Goal: Entertainment & Leisure: Consume media (video, audio)

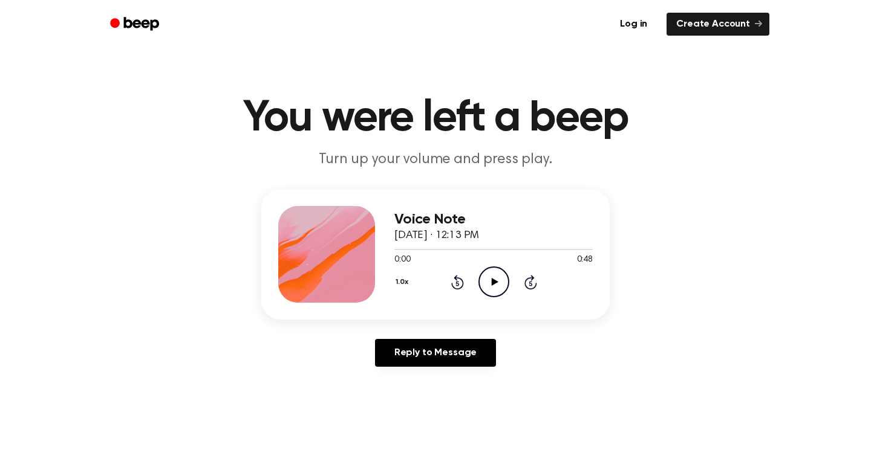
click at [498, 283] on icon "Play Audio" at bounding box center [493, 282] width 31 height 31
click at [486, 289] on icon "Play Audio" at bounding box center [493, 282] width 31 height 31
click at [494, 288] on icon "Pause Audio" at bounding box center [493, 282] width 31 height 31
click at [458, 282] on icon "Rewind 5 seconds" at bounding box center [456, 282] width 13 height 16
click at [490, 291] on icon "Play Audio" at bounding box center [493, 282] width 31 height 31
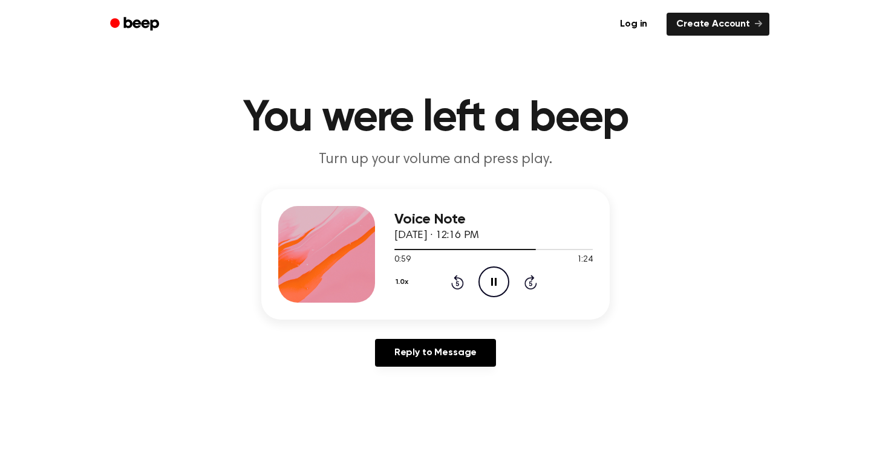
click at [490, 291] on icon "Pause Audio" at bounding box center [493, 282] width 31 height 31
drag, startPoint x: 490, startPoint y: 291, endPoint x: 413, endPoint y: 186, distance: 130.2
click at [476, 273] on div "1.0x Rewind 5 seconds Play Audio Skip 5 seconds" at bounding box center [493, 282] width 198 height 31
click at [495, 303] on div "Voice Note May 22, 2024 · 12:16 PM 1:00 1:24 Your browser does not support the …" at bounding box center [435, 254] width 348 height 131
click at [491, 288] on icon "Play Audio" at bounding box center [493, 282] width 31 height 31
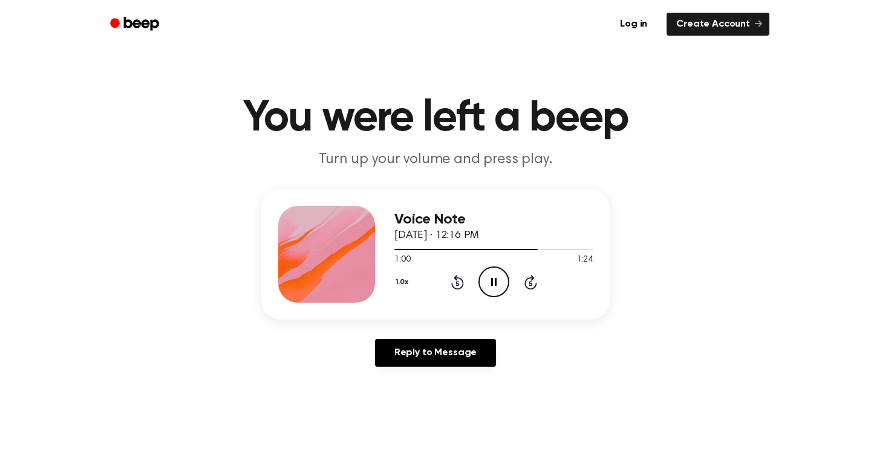
drag, startPoint x: 335, startPoint y: 100, endPoint x: 321, endPoint y: 83, distance: 21.9
click at [321, 83] on main "You were left a beep Turn up your volume and press play. Voice Note May 22, 202…" at bounding box center [435, 372] width 871 height 745
click at [498, 285] on icon "Play Audio" at bounding box center [493, 282] width 31 height 31
click at [498, 281] on icon "Play Audio" at bounding box center [493, 282] width 31 height 31
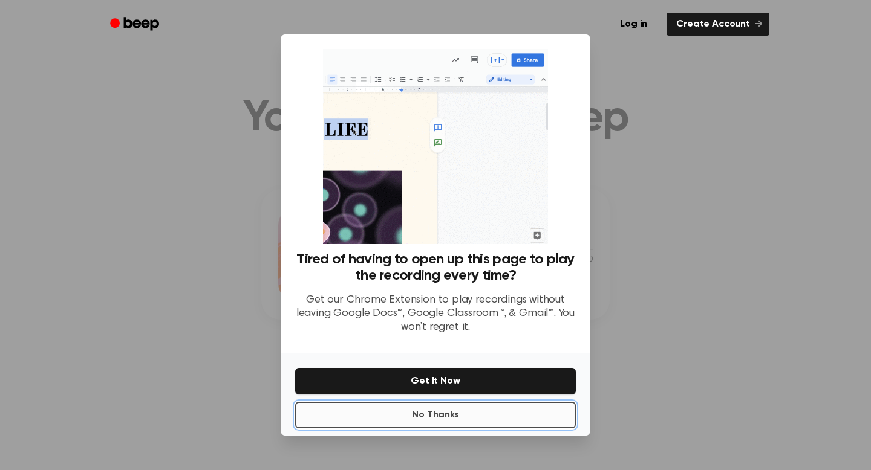
click at [473, 412] on button "No Thanks" at bounding box center [435, 415] width 281 height 27
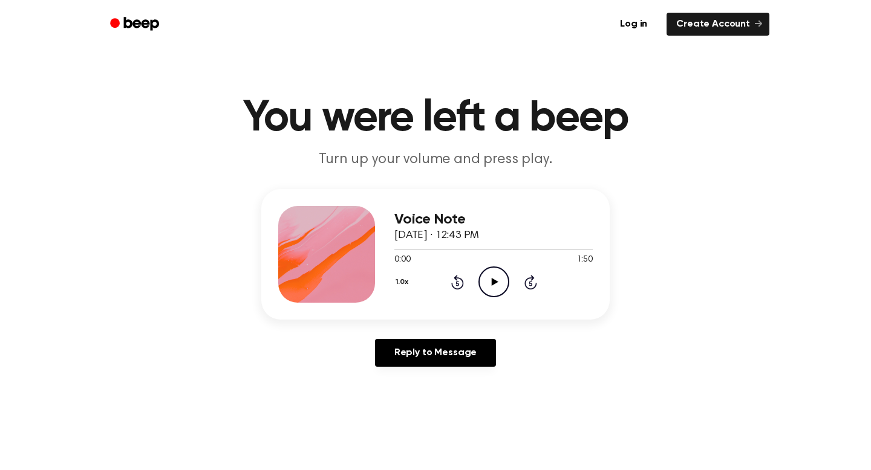
click at [481, 283] on icon "Play Audio" at bounding box center [493, 282] width 31 height 31
click at [499, 287] on icon "Play Audio" at bounding box center [493, 282] width 31 height 31
click at [492, 279] on icon at bounding box center [494, 282] width 7 height 8
click at [493, 296] on circle at bounding box center [494, 282] width 30 height 30
click at [465, 288] on div "1.0x Rewind 5 seconds Pause Audio Skip 5 seconds" at bounding box center [493, 282] width 198 height 31
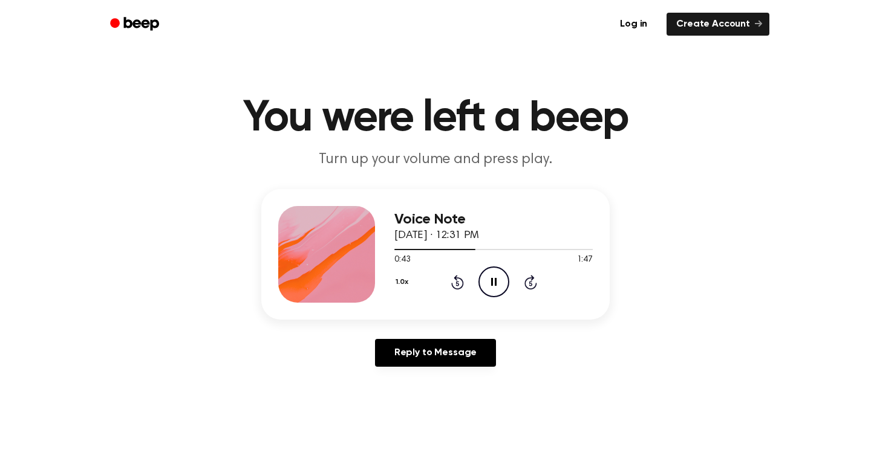
click at [460, 284] on icon "Rewind 5 seconds" at bounding box center [456, 282] width 13 height 16
click at [457, 282] on icon "Rewind 5 seconds" at bounding box center [456, 282] width 13 height 16
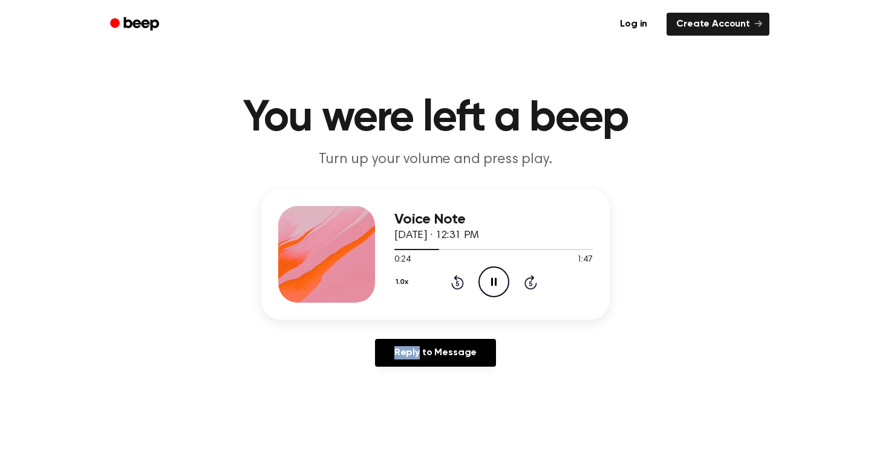
click at [457, 282] on icon "Rewind 5 seconds" at bounding box center [456, 282] width 13 height 16
click at [498, 279] on icon "Pause Audio" at bounding box center [493, 282] width 31 height 31
click at [454, 286] on icon "Rewind 5 seconds" at bounding box center [456, 282] width 13 height 16
click at [481, 270] on icon "Play Audio" at bounding box center [493, 282] width 31 height 31
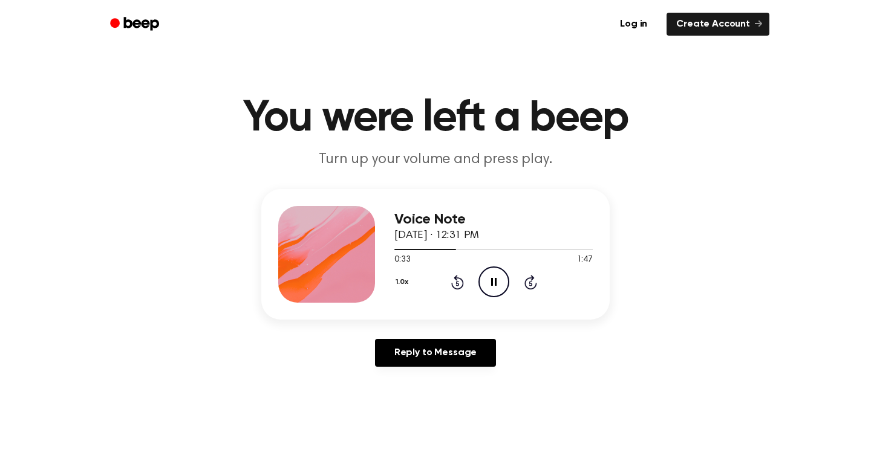
click at [492, 284] on icon "Pause Audio" at bounding box center [493, 282] width 31 height 31
click at [485, 271] on icon "Play Audio" at bounding box center [493, 282] width 31 height 31
click at [499, 284] on icon "Pause Audio" at bounding box center [493, 282] width 31 height 31
click at [495, 271] on icon "Play Audio" at bounding box center [493, 282] width 31 height 31
click at [497, 286] on icon "Pause Audio" at bounding box center [493, 282] width 31 height 31
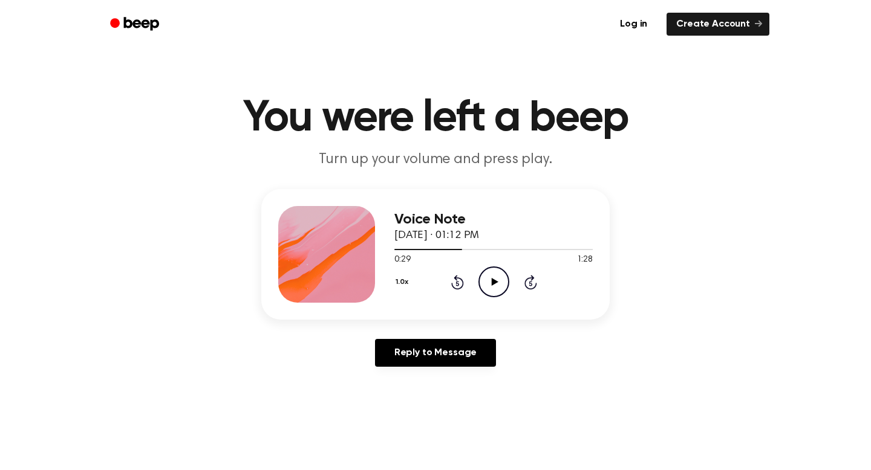
click at [497, 282] on icon "Play Audio" at bounding box center [493, 282] width 31 height 31
click at [492, 279] on icon at bounding box center [494, 282] width 7 height 8
click at [461, 277] on icon "Rewind 5 seconds" at bounding box center [456, 282] width 13 height 16
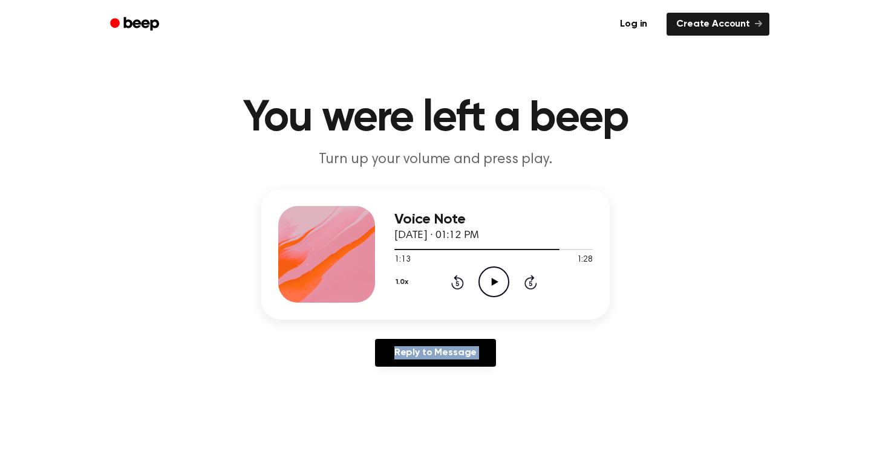
click at [461, 277] on icon "Rewind 5 seconds" at bounding box center [456, 282] width 13 height 16
click at [491, 291] on icon "Play Audio" at bounding box center [493, 282] width 31 height 31
click at [479, 285] on circle at bounding box center [494, 282] width 30 height 30
click at [502, 273] on icon "Play Audio" at bounding box center [493, 282] width 31 height 31
click at [495, 276] on icon "Play Audio" at bounding box center [493, 282] width 31 height 31
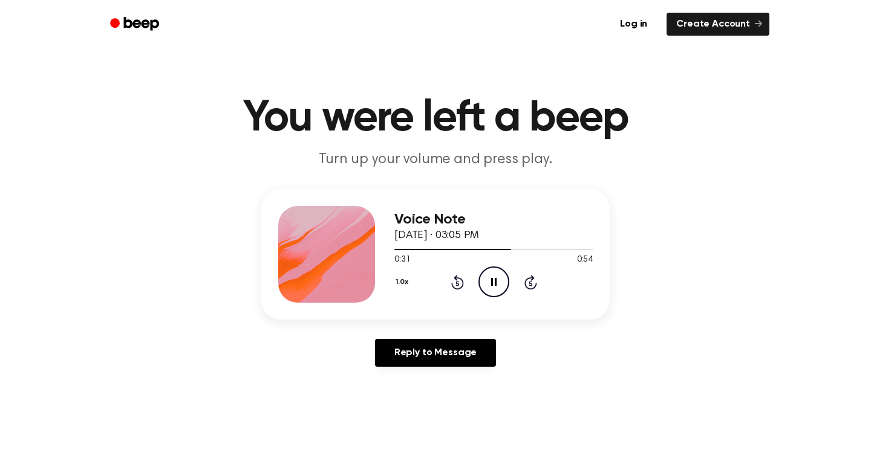
click at [500, 277] on icon "Pause Audio" at bounding box center [493, 282] width 31 height 31
click at [464, 277] on div "1.0x Rewind 5 seconds Play Audio Skip 5 seconds" at bounding box center [493, 282] width 198 height 31
click at [452, 279] on icon "Rewind 5 seconds" at bounding box center [456, 282] width 13 height 16
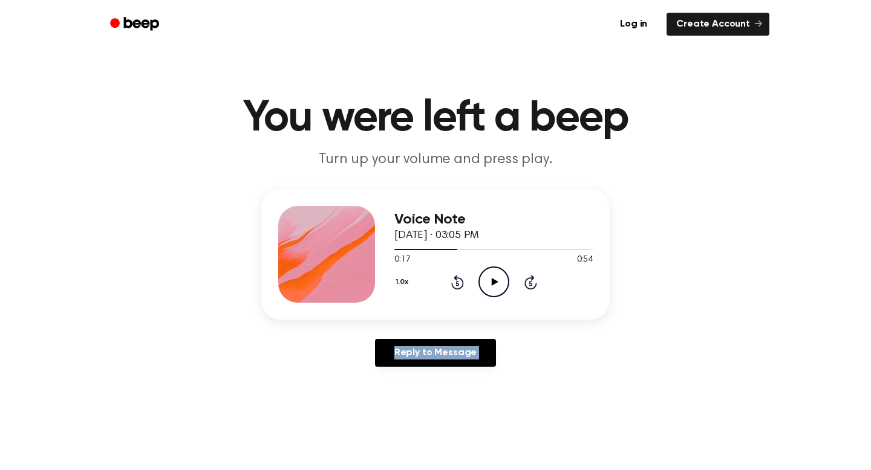
click at [504, 284] on icon "Play Audio" at bounding box center [493, 282] width 31 height 31
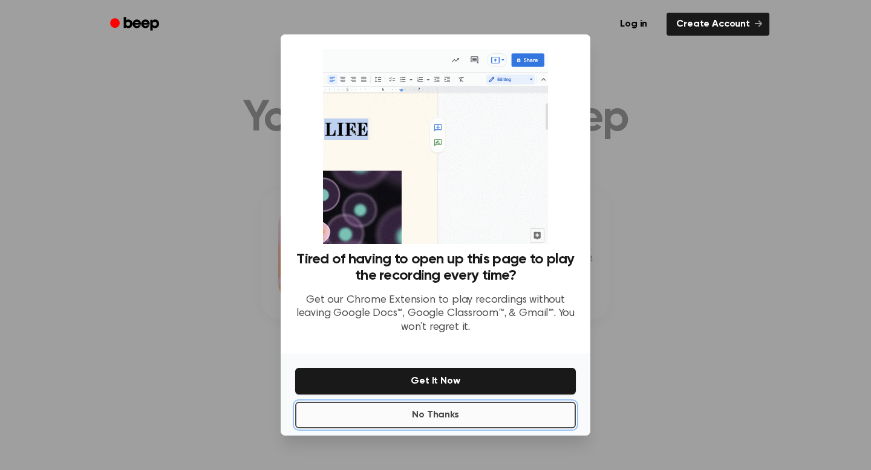
click at [443, 408] on button "No Thanks" at bounding box center [435, 415] width 281 height 27
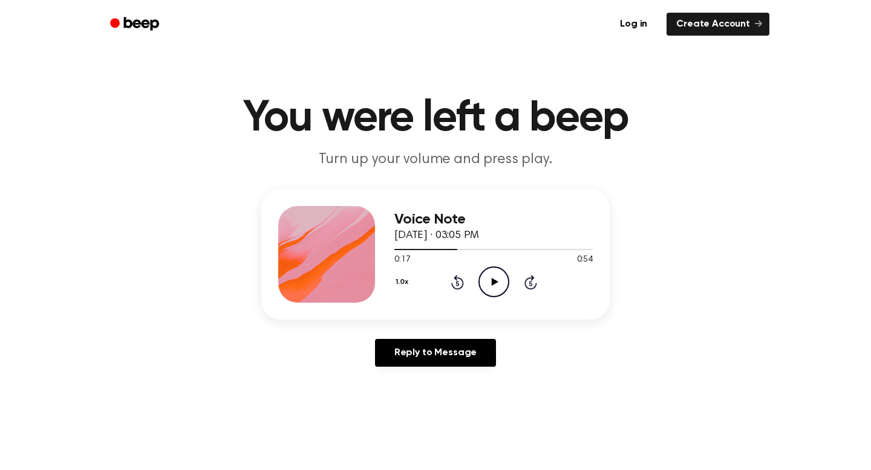
click at [488, 284] on icon "Play Audio" at bounding box center [493, 282] width 31 height 31
click at [452, 280] on icon "Rewind 5 seconds" at bounding box center [456, 282] width 13 height 16
click at [490, 270] on icon "Pause Audio" at bounding box center [493, 282] width 31 height 31
click at [490, 270] on icon "Play Audio" at bounding box center [493, 282] width 31 height 31
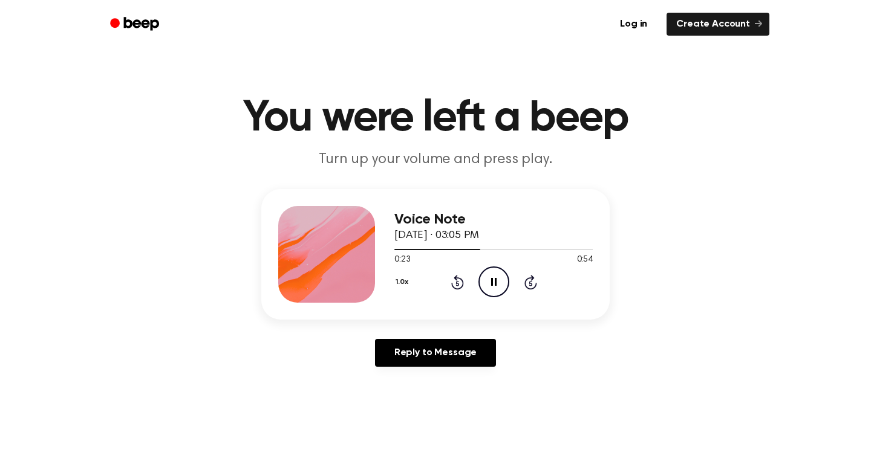
click at [492, 273] on icon "Pause Audio" at bounding box center [493, 282] width 31 height 31
click at [496, 286] on icon "Play Audio" at bounding box center [493, 282] width 31 height 31
click at [502, 282] on icon "Play Audio" at bounding box center [493, 282] width 31 height 31
click at [455, 279] on icon at bounding box center [457, 282] width 13 height 15
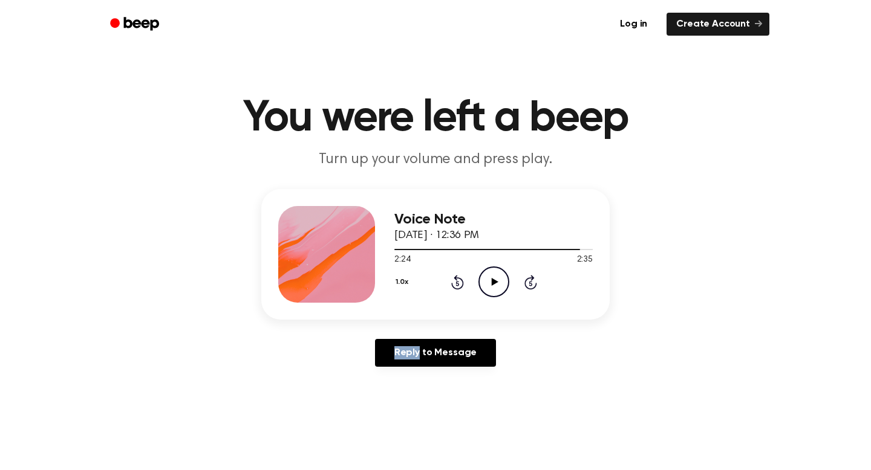
click at [455, 279] on icon at bounding box center [457, 282] width 13 height 15
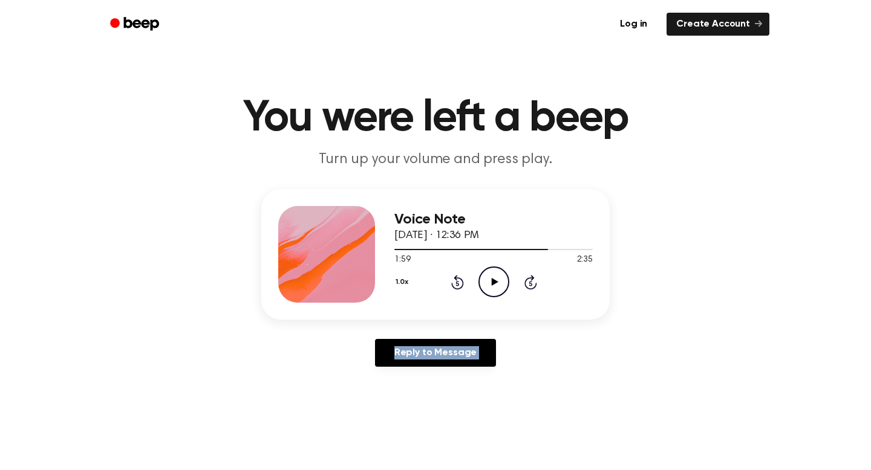
click at [455, 279] on icon at bounding box center [457, 282] width 13 height 15
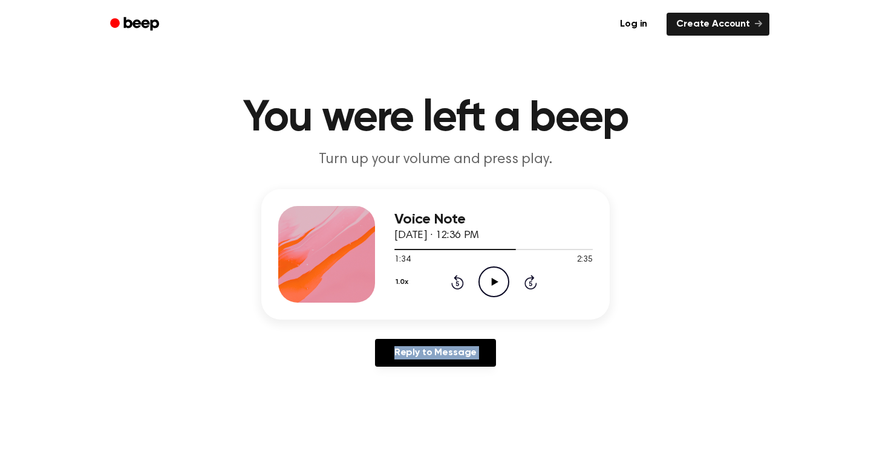
click at [455, 279] on icon at bounding box center [457, 282] width 13 height 15
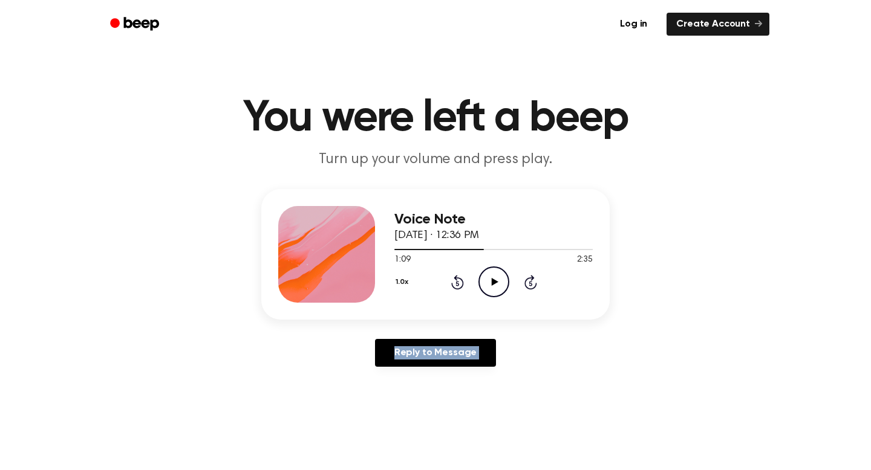
click at [487, 269] on circle at bounding box center [494, 282] width 30 height 30
click at [459, 281] on icon "Rewind 5 seconds" at bounding box center [456, 282] width 13 height 16
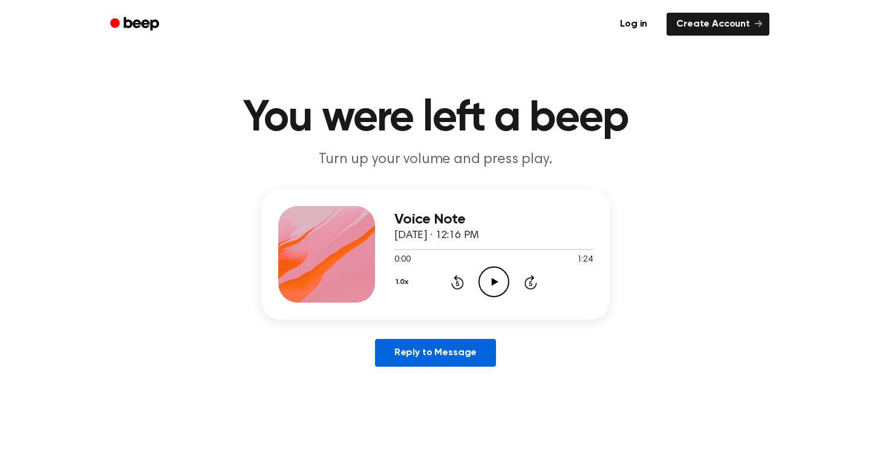
drag, startPoint x: 0, startPoint y: 0, endPoint x: 417, endPoint y: 358, distance: 549.6
click at [384, 397] on main "You were left a beep Turn up your volume and press play. Voice Note May 22, 202…" at bounding box center [435, 372] width 871 height 745
click at [491, 290] on icon "Play Audio" at bounding box center [493, 282] width 31 height 31
click at [499, 284] on icon "Play Audio" at bounding box center [493, 282] width 31 height 31
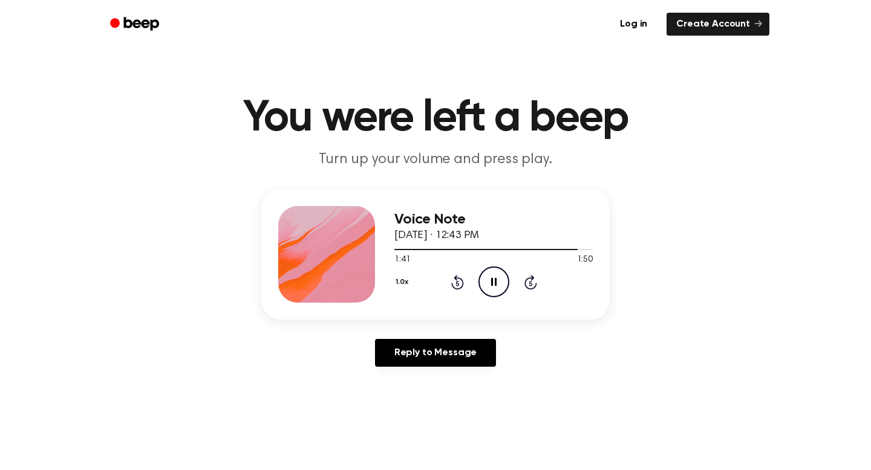
click at [458, 281] on icon "Rewind 5 seconds" at bounding box center [456, 282] width 13 height 16
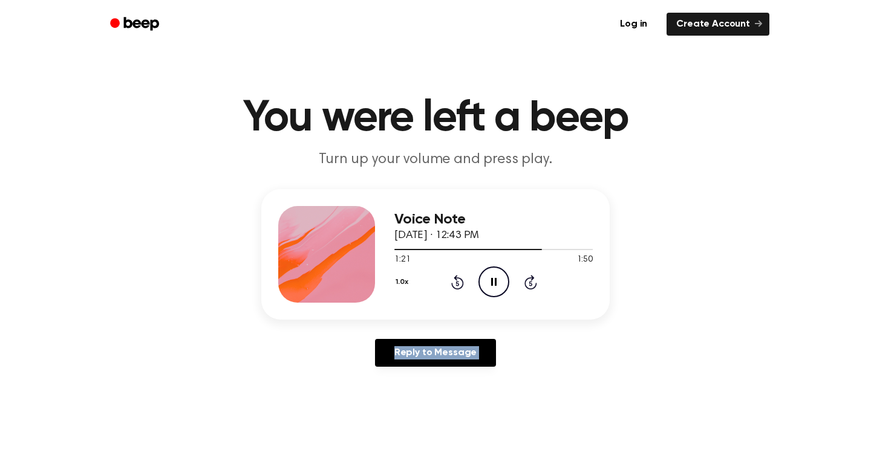
click at [458, 281] on icon "Rewind 5 seconds" at bounding box center [456, 282] width 13 height 16
click at [462, 279] on icon at bounding box center [457, 282] width 13 height 15
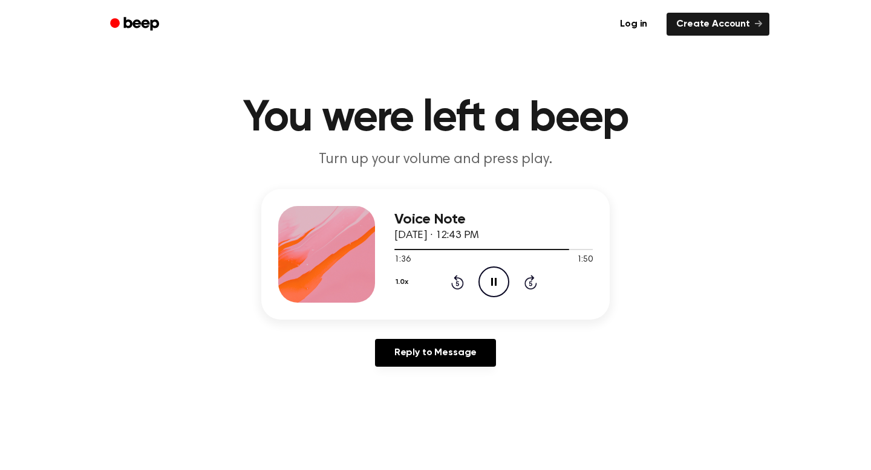
click at [462, 279] on icon at bounding box center [457, 282] width 13 height 15
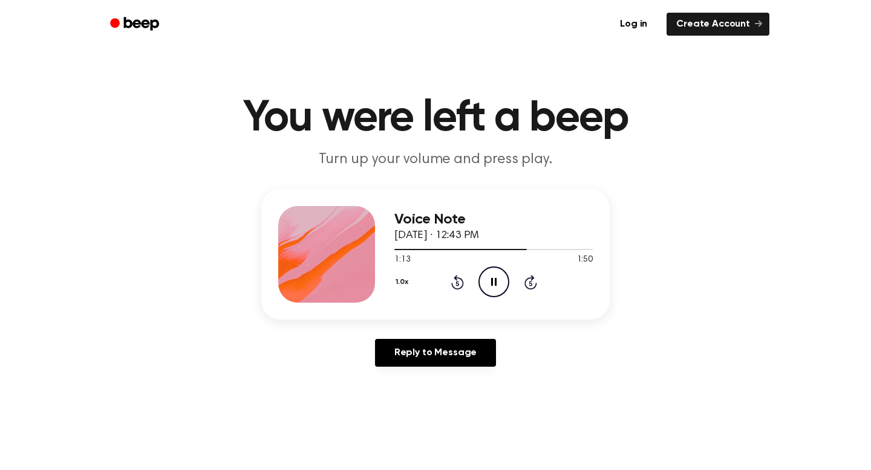
click at [462, 279] on icon at bounding box center [457, 282] width 13 height 15
click at [496, 279] on icon at bounding box center [493, 282] width 5 height 8
click at [496, 279] on icon "Play Audio" at bounding box center [493, 282] width 31 height 31
click at [496, 279] on icon at bounding box center [493, 282] width 5 height 8
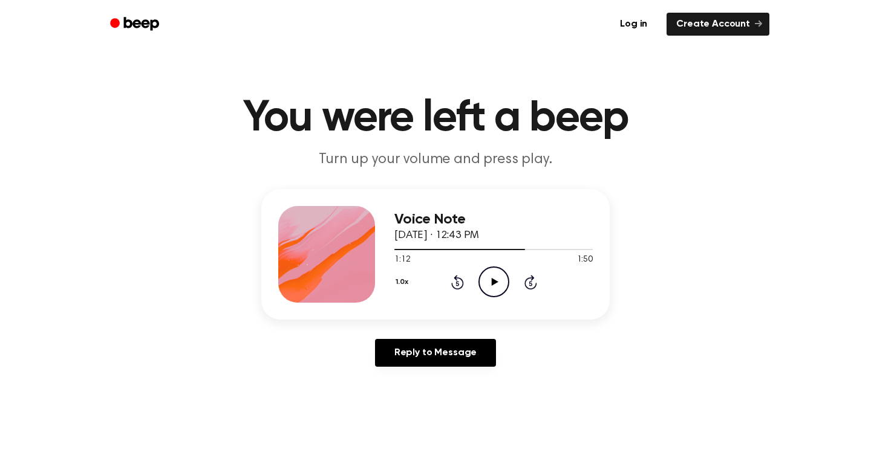
click at [487, 279] on icon "Play Audio" at bounding box center [493, 282] width 31 height 31
click at [489, 274] on icon "Play Audio" at bounding box center [493, 282] width 31 height 31
click at [493, 290] on icon "Play Audio" at bounding box center [493, 282] width 31 height 31
click at [493, 288] on icon "Pause Audio" at bounding box center [493, 282] width 31 height 31
click at [456, 277] on icon at bounding box center [457, 282] width 13 height 15
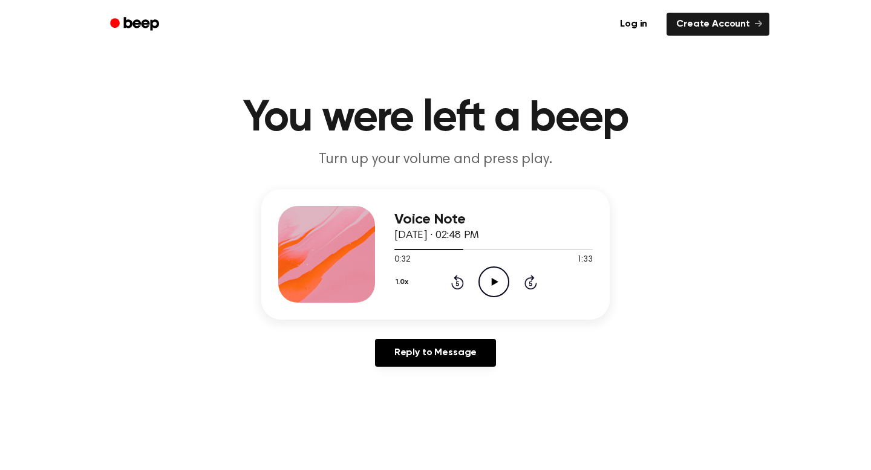
click at [486, 291] on icon "Play Audio" at bounding box center [493, 282] width 31 height 31
click at [486, 291] on icon "Pause Audio" at bounding box center [493, 282] width 31 height 31
click at [456, 284] on icon at bounding box center [456, 283] width 3 height 5
click at [481, 286] on icon "Play Audio" at bounding box center [493, 282] width 31 height 31
click at [481, 286] on icon "Pause Audio" at bounding box center [493, 282] width 31 height 31
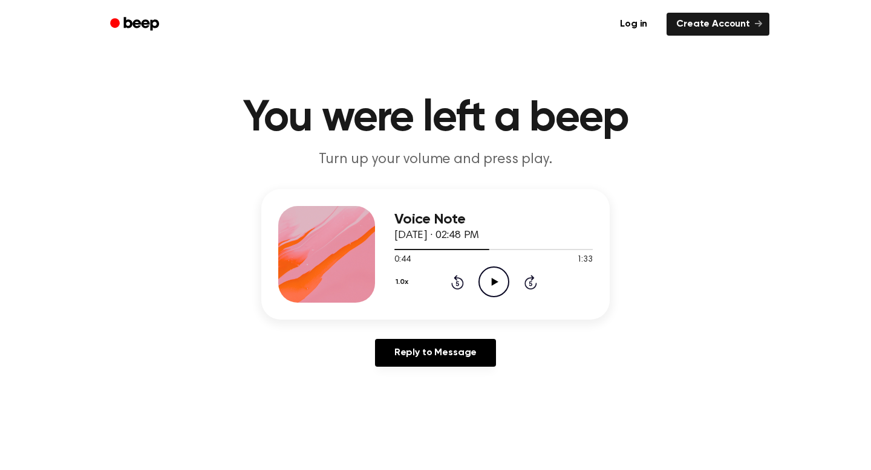
click at [485, 283] on icon "Play Audio" at bounding box center [493, 282] width 31 height 31
click at [452, 279] on icon "Rewind 5 seconds" at bounding box center [456, 282] width 13 height 16
click at [499, 292] on icon "Pause Audio" at bounding box center [493, 282] width 31 height 31
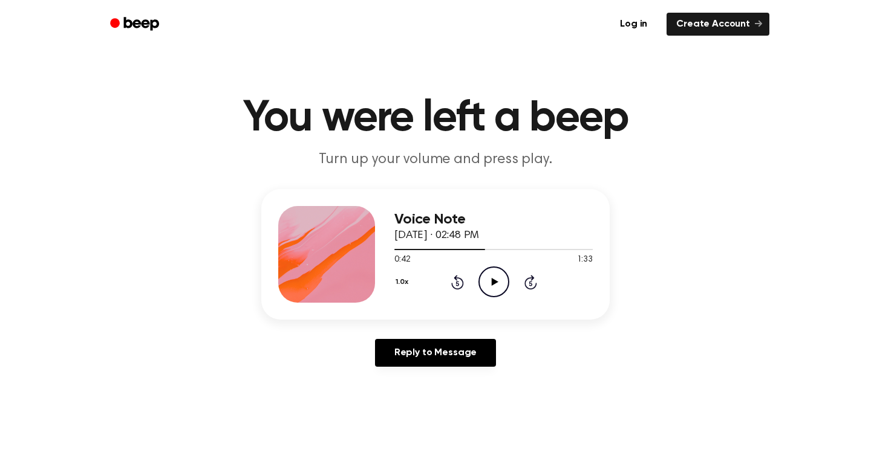
click at [492, 281] on icon at bounding box center [494, 282] width 7 height 8
click at [492, 281] on icon at bounding box center [493, 282] width 5 height 8
click at [492, 281] on icon at bounding box center [494, 282] width 7 height 8
click at [492, 281] on icon at bounding box center [493, 282] width 5 height 8
click at [492, 281] on icon at bounding box center [494, 282] width 7 height 8
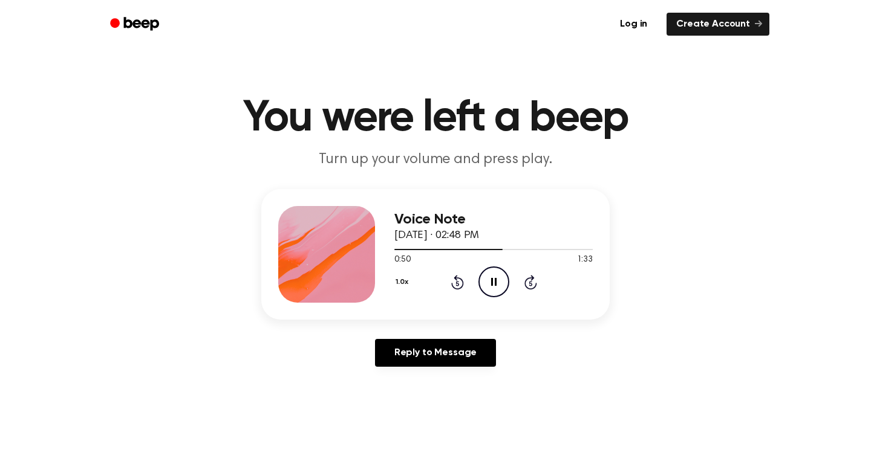
click at [495, 295] on icon "Pause Audio" at bounding box center [493, 282] width 31 height 31
